Goal: Entertainment & Leisure: Consume media (video, audio)

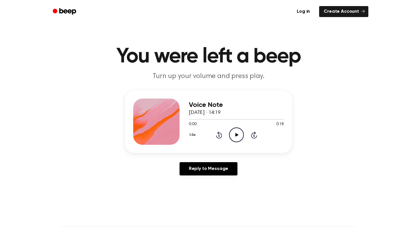
click at [239, 134] on icon "Play Audio" at bounding box center [236, 135] width 15 height 15
click at [235, 136] on icon "Play Audio" at bounding box center [236, 135] width 15 height 15
click at [233, 131] on icon "Play Audio" at bounding box center [236, 135] width 15 height 15
click at [239, 138] on icon "Play Audio" at bounding box center [236, 135] width 15 height 15
click at [233, 134] on icon "Play Audio" at bounding box center [236, 135] width 15 height 15
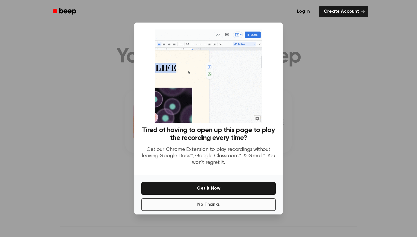
click at [225, 207] on button "No Thanks" at bounding box center [208, 204] width 134 height 13
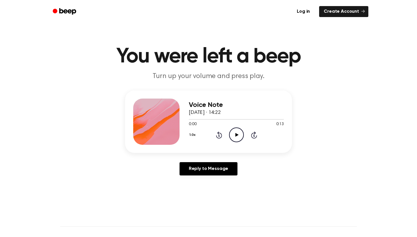
click at [237, 137] on icon "Play Audio" at bounding box center [236, 135] width 15 height 15
click at [239, 132] on icon "Play Audio" at bounding box center [236, 135] width 15 height 15
click at [235, 134] on icon at bounding box center [236, 135] width 3 height 4
click at [237, 134] on icon "Play Audio" at bounding box center [236, 135] width 15 height 15
click at [235, 134] on icon at bounding box center [236, 135] width 3 height 4
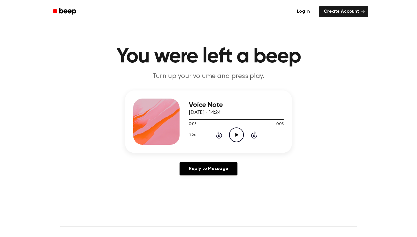
click at [235, 135] on icon at bounding box center [236, 135] width 3 height 4
click at [233, 132] on icon "Play Audio" at bounding box center [236, 135] width 15 height 15
click at [239, 137] on icon "Play Audio" at bounding box center [236, 135] width 15 height 15
click at [234, 131] on icon "Play Audio" at bounding box center [236, 135] width 15 height 15
click at [232, 133] on icon "Pause Audio" at bounding box center [236, 135] width 15 height 15
